Goal: Task Accomplishment & Management: Complete application form

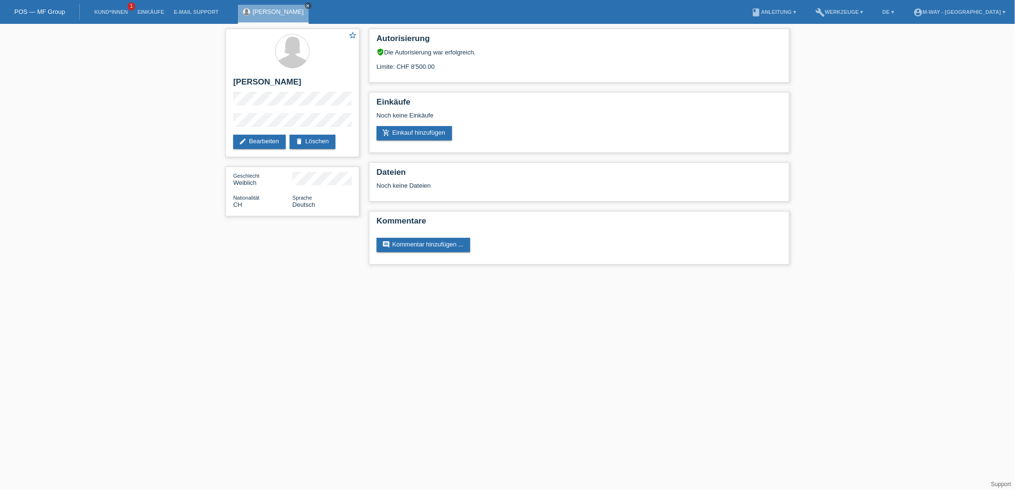
click at [306, 4] on icon "close" at bounding box center [308, 5] width 5 height 5
click at [27, 12] on link "POS — MF Group" at bounding box center [39, 11] width 51 height 7
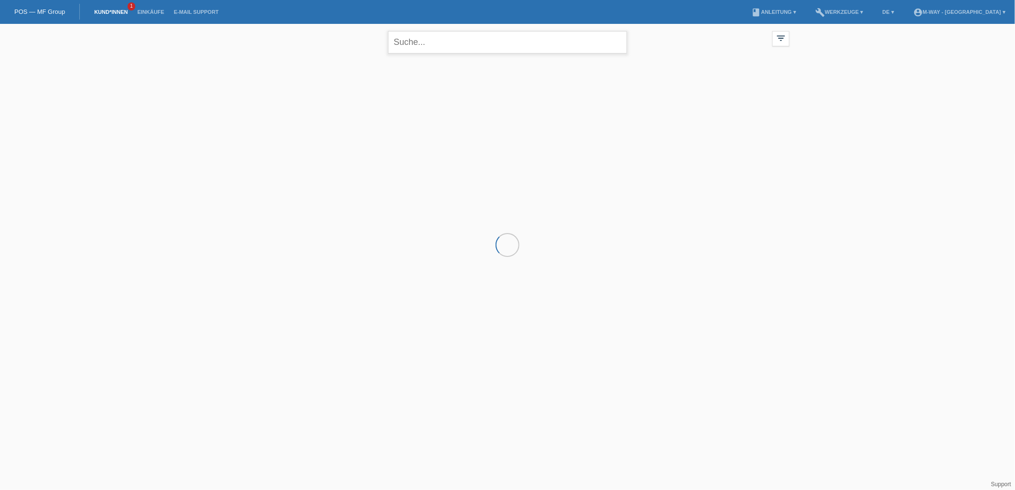
click at [495, 36] on input "text" at bounding box center [507, 42] width 239 height 22
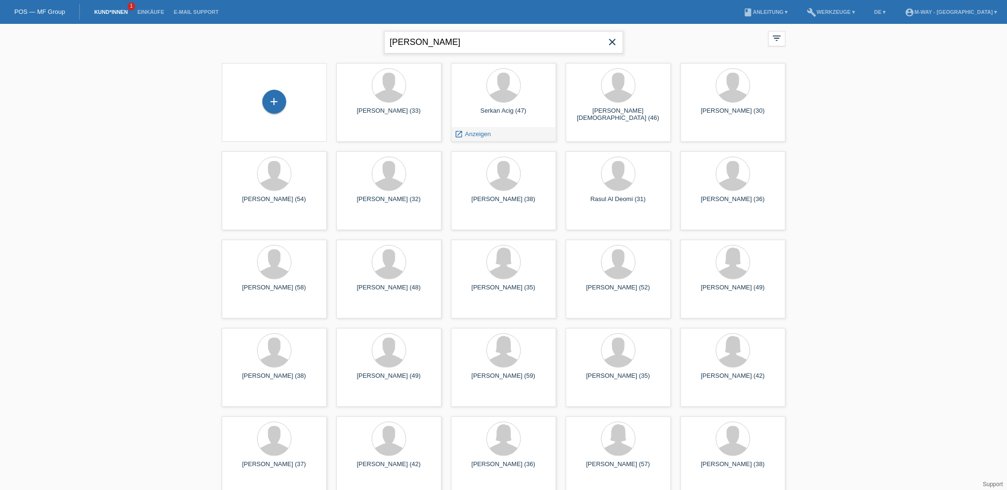
type input "hanh voung"
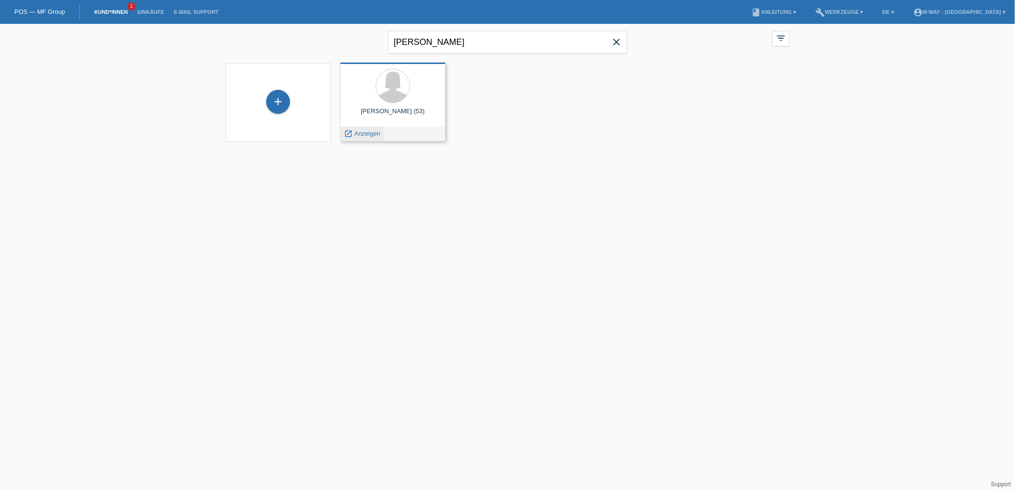
click at [367, 137] on div "launch Anzeigen" at bounding box center [362, 134] width 43 height 14
click at [402, 112] on div "Hanh Vuong (53)" at bounding box center [393, 115] width 90 height 15
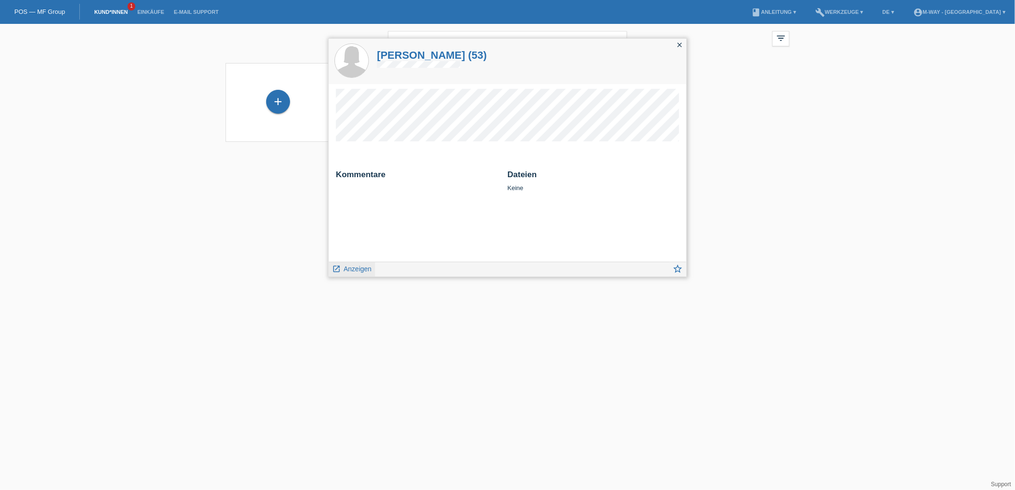
click at [351, 270] on span "Anzeigen" at bounding box center [358, 269] width 28 height 8
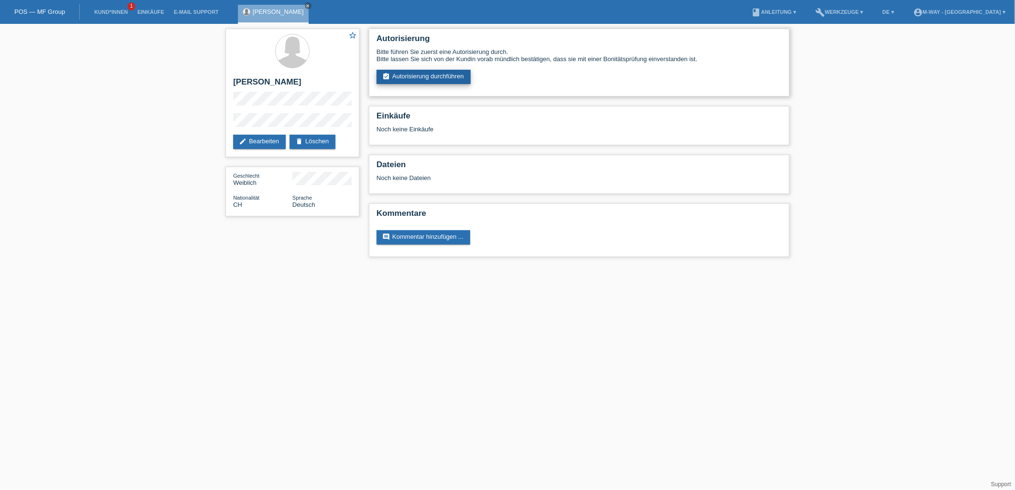
click at [462, 71] on link "assignment_turned_in Autorisierung durchführen" at bounding box center [424, 77] width 94 height 14
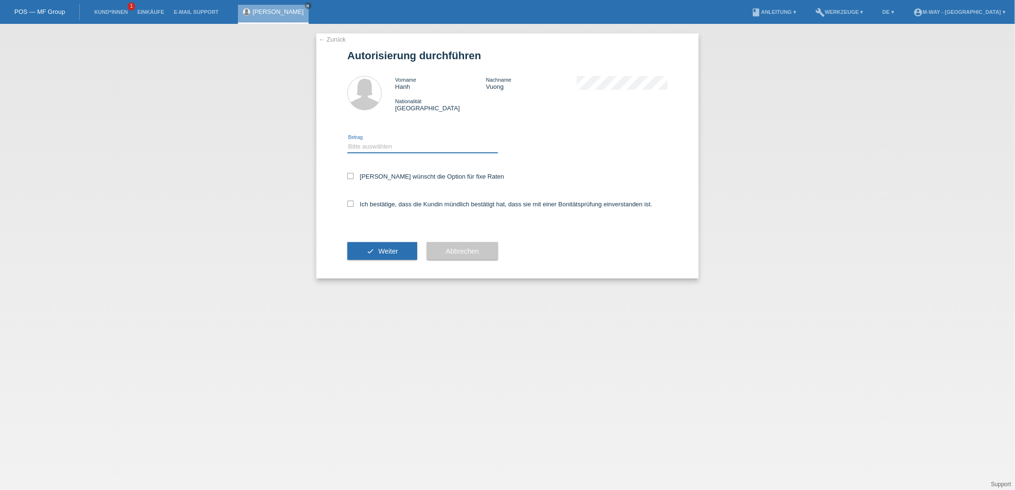
click at [409, 145] on select "Bitte auswählen CHF 1.00 - CHF 499.00 CHF 500.00 - CHF 1'999.00 CHF 2'000.00 - …" at bounding box center [422, 146] width 151 height 11
select select "3"
click at [347, 141] on select "Bitte auswählen CHF 1.00 - CHF 499.00 CHF 500.00 - CHF 1'999.00 CHF 2'000.00 - …" at bounding box center [422, 146] width 151 height 11
click at [348, 179] on div "Kundin wünscht die Option für fixe Raten" at bounding box center [507, 177] width 320 height 28
click at [349, 175] on icon at bounding box center [350, 176] width 6 height 6
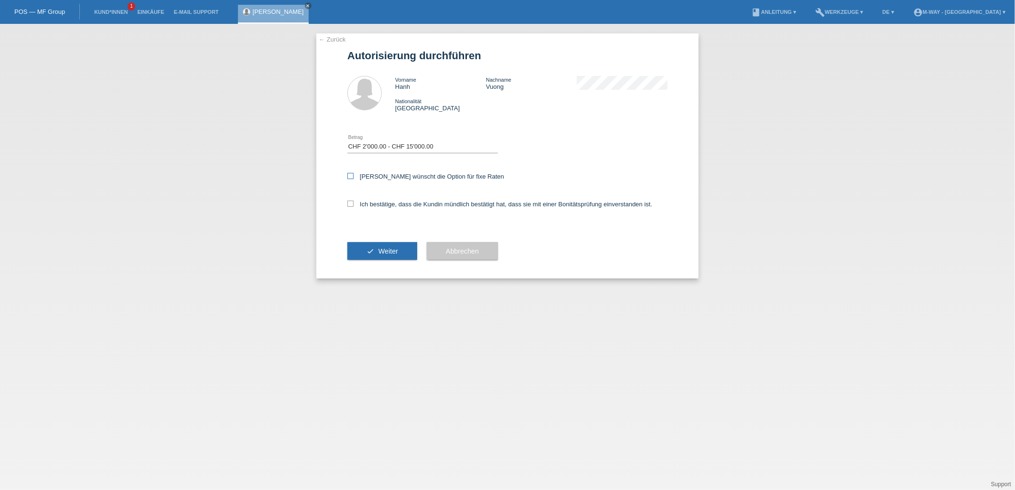
click at [349, 175] on input "Kundin wünscht die Option für fixe Raten" at bounding box center [350, 176] width 6 height 6
checkbox input "true"
click at [352, 204] on icon at bounding box center [350, 204] width 6 height 6
click at [352, 204] on input "Ich bestätige, dass die Kundin mündlich bestätigt hat, dass sie mit einer Bonit…" at bounding box center [350, 204] width 6 height 6
checkbox input "true"
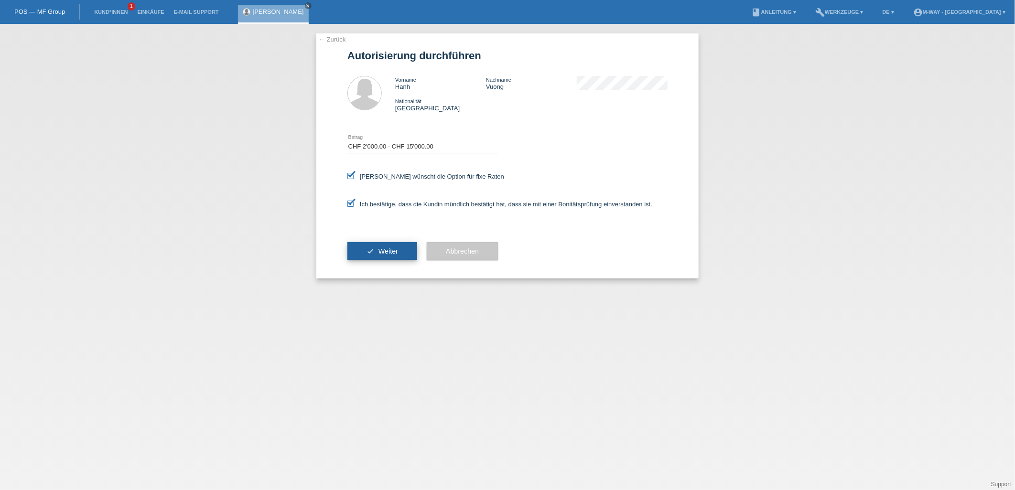
click at [406, 250] on button "check Weiter" at bounding box center [382, 251] width 70 height 18
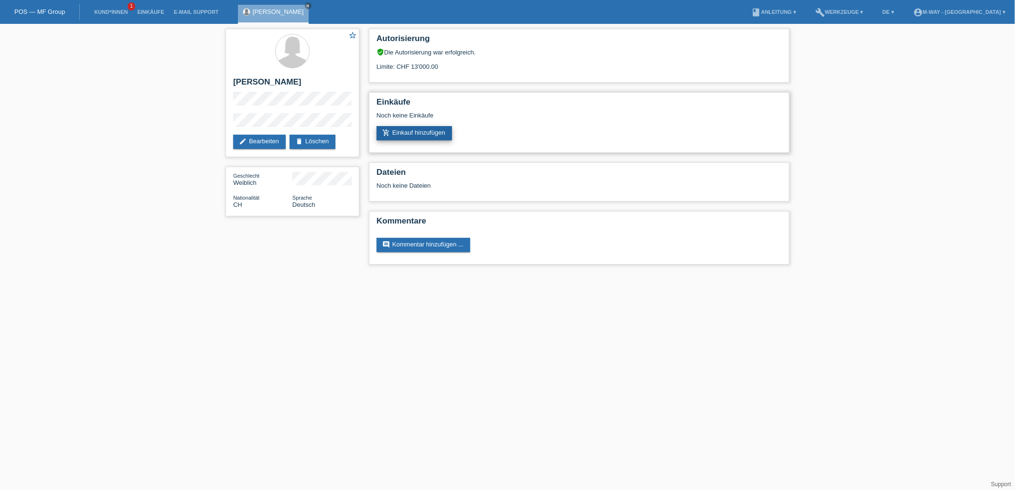
click at [447, 127] on link "add_shopping_cart Einkauf hinzufügen" at bounding box center [415, 133] width 76 height 14
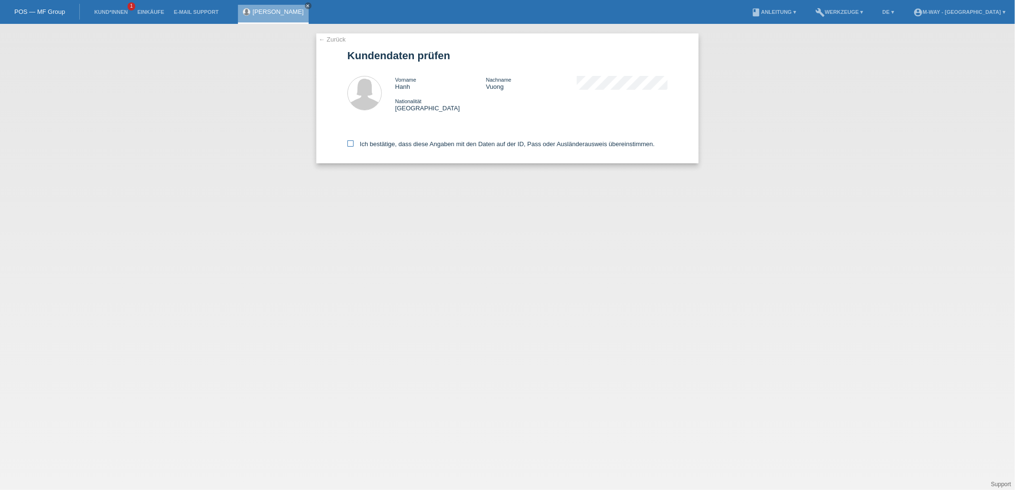
click at [354, 140] on label "Ich bestätige, dass diese Angaben mit den Daten auf der ID, Pass oder Ausländer…" at bounding box center [500, 143] width 307 height 7
click at [354, 140] on input "Ich bestätige, dass diese Angaben mit den Daten auf der ID, Pass oder Ausländer…" at bounding box center [350, 143] width 6 height 6
checkbox input "true"
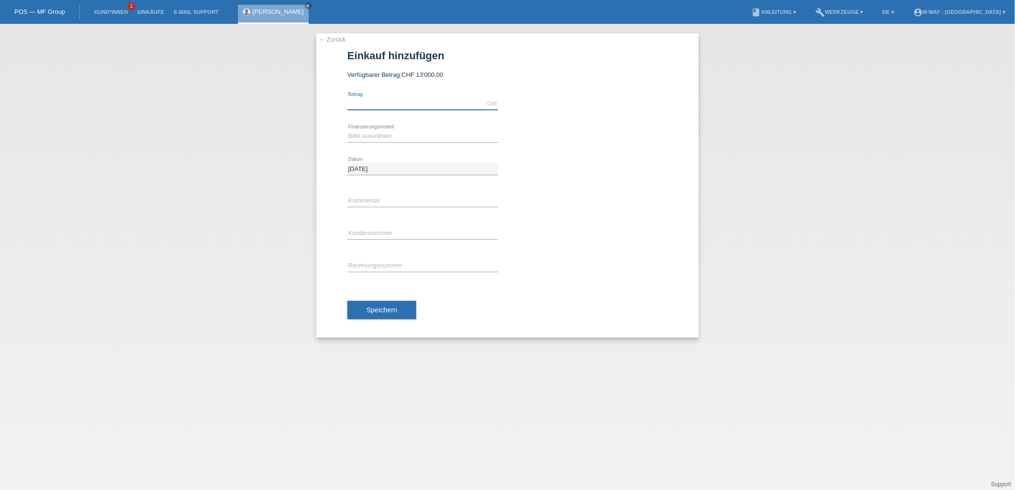
click at [371, 104] on input "text" at bounding box center [422, 104] width 151 height 12
type input "1395.00"
click at [361, 140] on select "Bitte auswählen Fixe Raten Kauf auf Rechnung mit Teilzahlungsoption" at bounding box center [422, 135] width 151 height 11
select select "77"
click at [347, 130] on select "Bitte auswählen Fixe Raten Kauf auf Rechnung mit Teilzahlungsoption" at bounding box center [422, 135] width 151 height 11
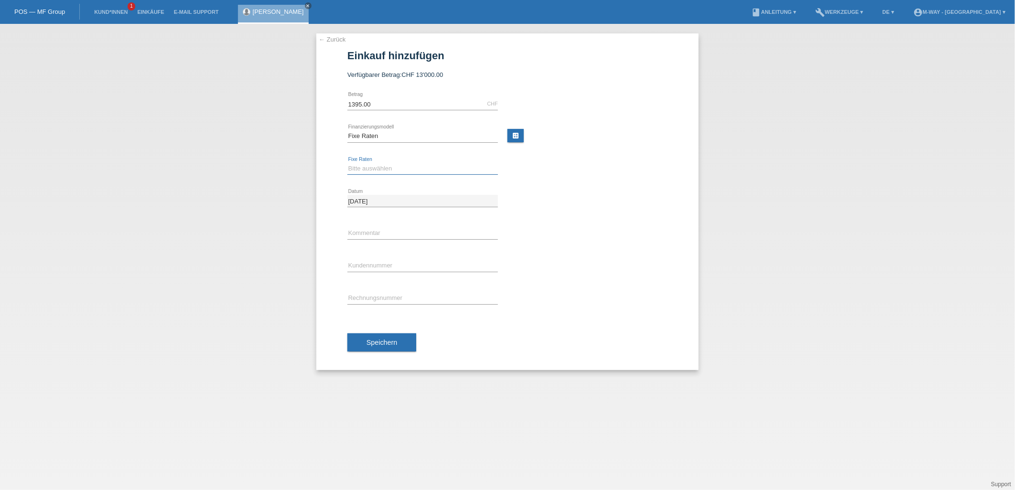
click at [369, 169] on select "Bitte auswählen 4 Raten 5 Raten 6 Raten 7 Raten 8 Raten 9 Raten 10 Raten 11 Rat…" at bounding box center [422, 168] width 151 height 11
select select "202"
click at [347, 163] on select "Bitte auswählen 4 Raten 5 Raten 6 Raten 7 Raten 8 Raten 9 Raten 10 Raten 11 Rat…" at bounding box center [422, 168] width 151 height 11
click at [370, 268] on input "text" at bounding box center [422, 266] width 151 height 12
type input "K383575"
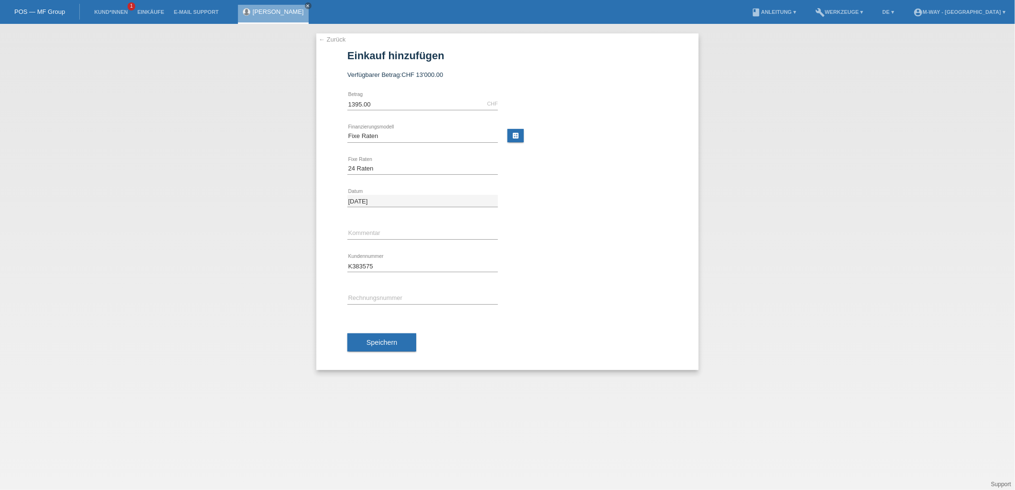
click at [376, 345] on span "Speichern" at bounding box center [382, 343] width 31 height 8
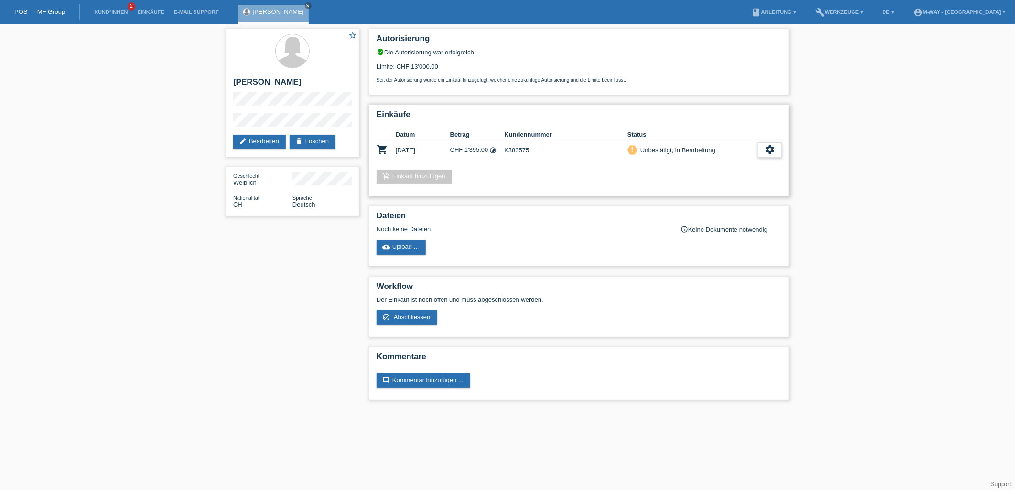
click at [766, 148] on icon "settings" at bounding box center [770, 149] width 11 height 11
click at [687, 190] on span "Abschliessen" at bounding box center [693, 191] width 40 height 11
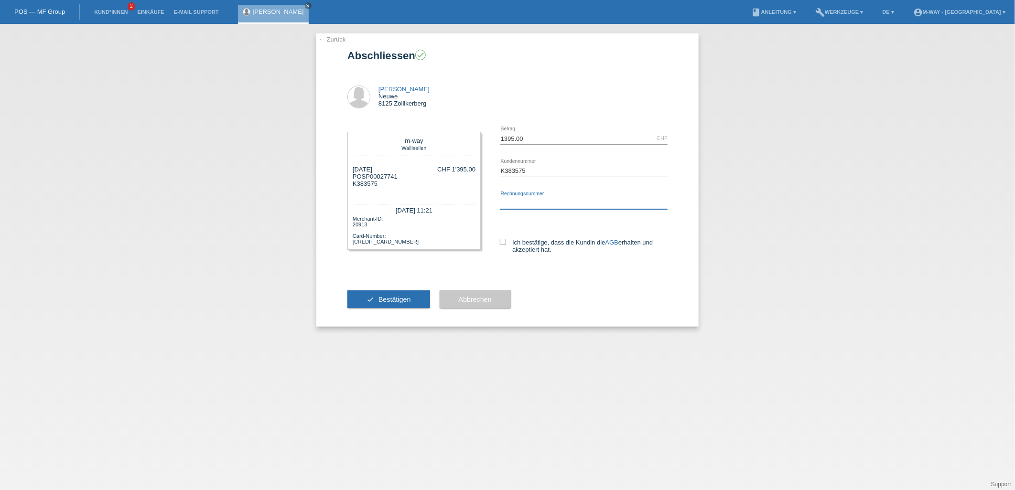
click at [518, 205] on input "text" at bounding box center [584, 203] width 168 height 12
click at [500, 242] on icon at bounding box center [503, 242] width 6 height 6
click at [500, 242] on input "Ich bestätige, dass die Kundin die AGB erhalten und akzeptiert hat." at bounding box center [503, 242] width 6 height 6
checkbox input "true"
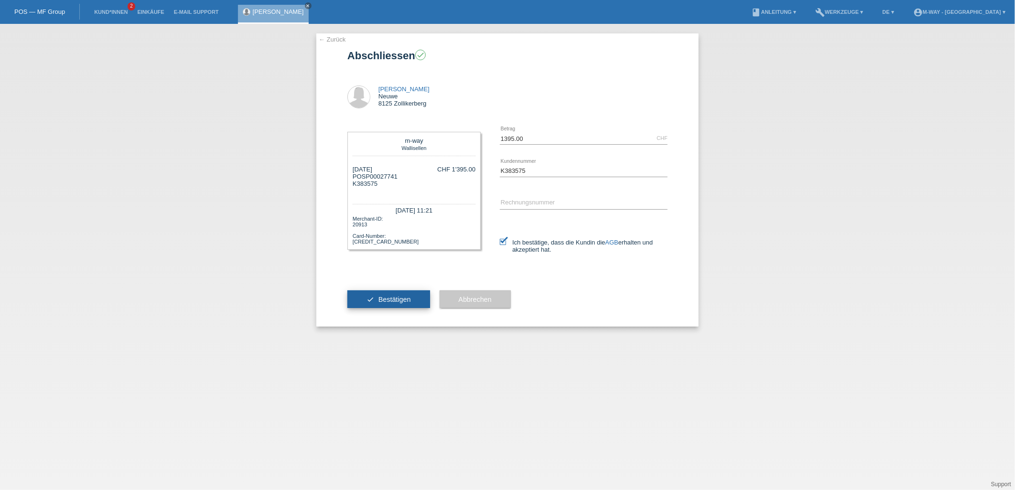
click at [405, 300] on span "Bestätigen" at bounding box center [394, 300] width 32 height 8
